Goal: Task Accomplishment & Management: Use online tool/utility

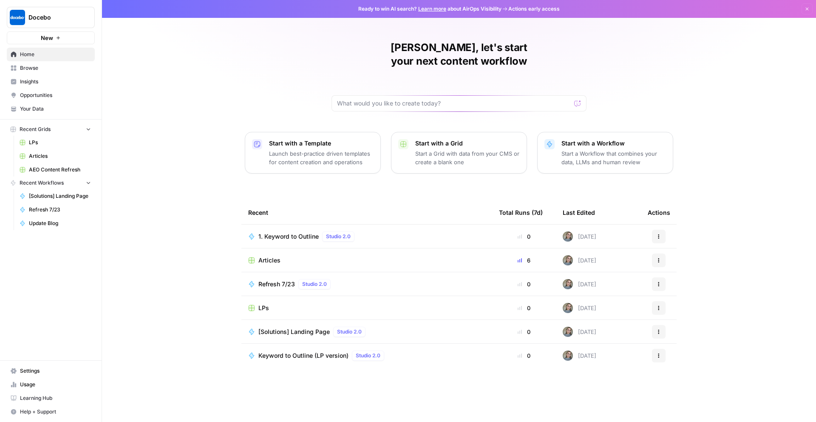
click at [31, 371] on span "Settings" at bounding box center [55, 371] width 71 height 8
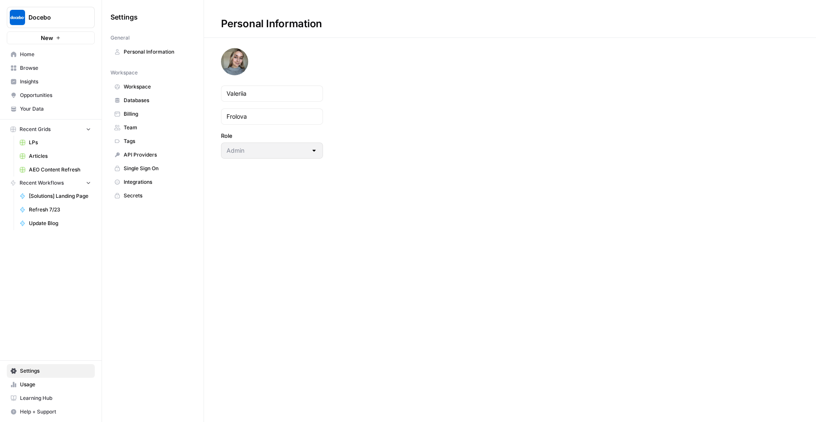
click at [137, 182] on span "Integrations" at bounding box center [158, 182] width 68 height 8
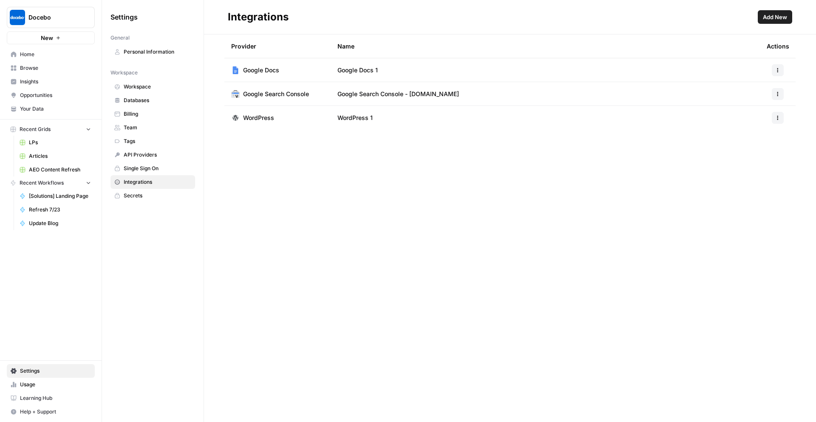
click at [530, 124] on td "WordPress 1" at bounding box center [545, 118] width 429 height 24
click at [48, 55] on span "Home" at bounding box center [55, 55] width 71 height 8
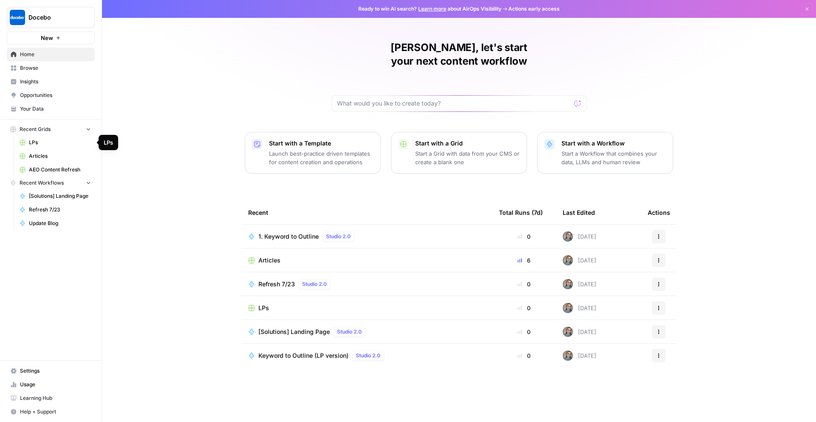
click at [47, 159] on span "Articles" at bounding box center [60, 156] width 62 height 8
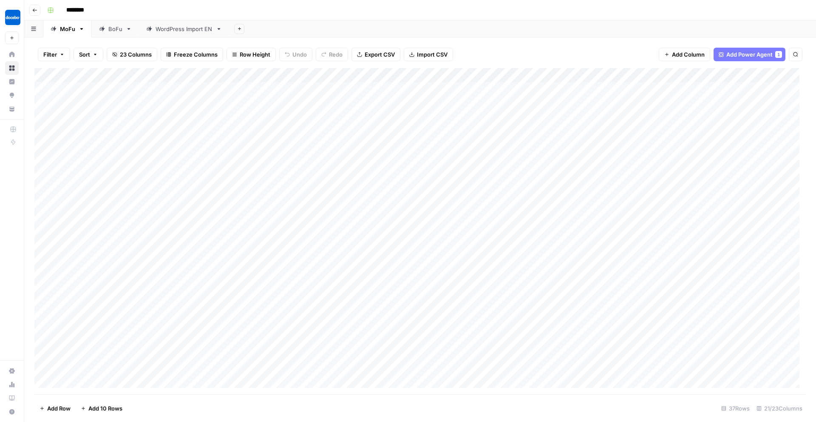
click at [748, 55] on span "Add Power Agent" at bounding box center [749, 54] width 46 height 9
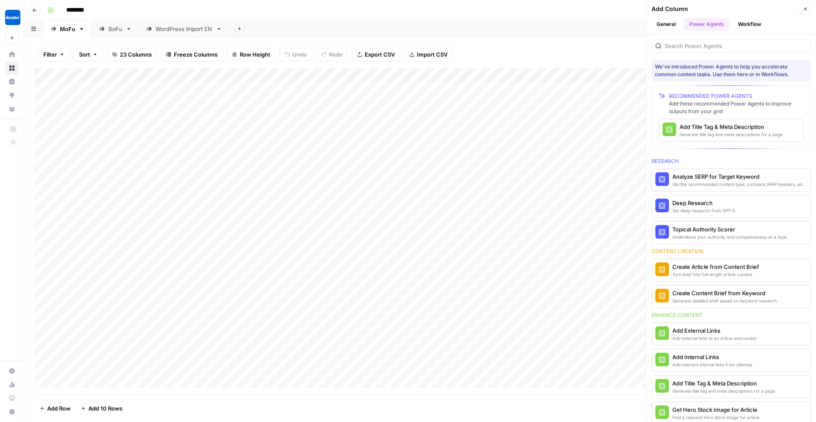
click at [807, 6] on button "Close" at bounding box center [805, 8] width 11 height 11
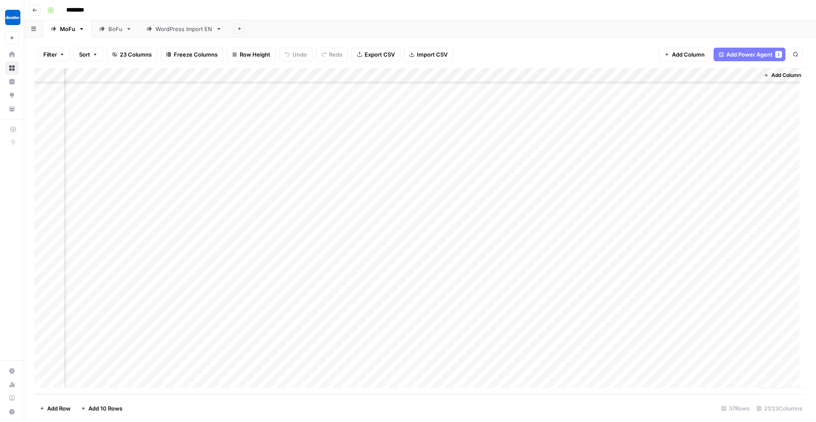
scroll to position [0, 1130]
